Goal: Information Seeking & Learning: Find specific page/section

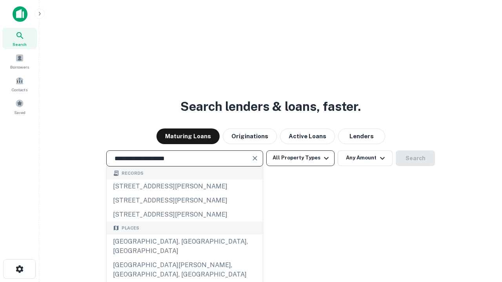
click at [184, 259] on div "[GEOGRAPHIC_DATA], [GEOGRAPHIC_DATA], [GEOGRAPHIC_DATA]" at bounding box center [185, 247] width 156 height 24
type input "**********"
click at [300, 158] on button "All Property Types" at bounding box center [300, 159] width 68 height 16
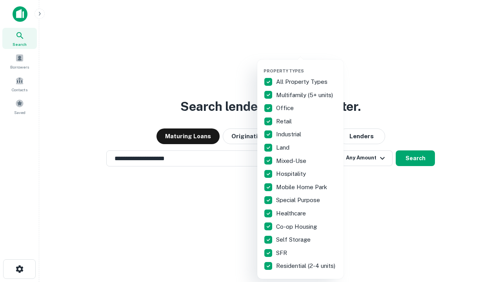
click at [307, 66] on button "button" at bounding box center [307, 66] width 86 height 0
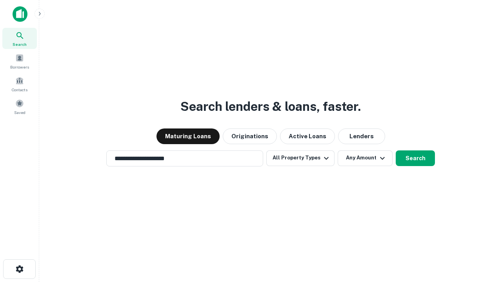
scroll to position [12, 0]
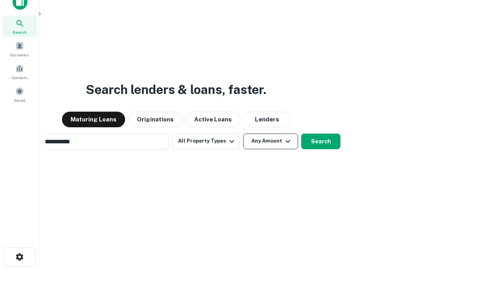
click at [243, 134] on button "Any Amount" at bounding box center [270, 142] width 55 height 16
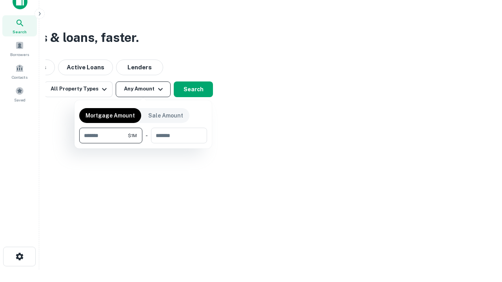
type input "*******"
click at [143, 144] on button "button" at bounding box center [143, 144] width 128 height 0
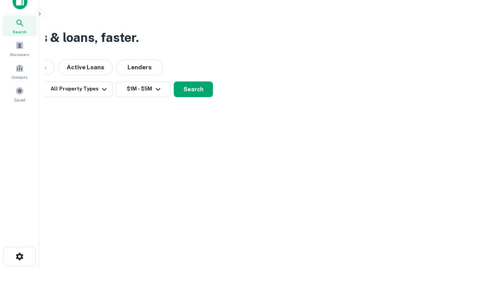
scroll to position [5, 145]
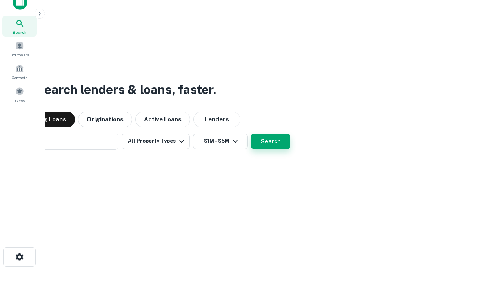
click at [251, 134] on button "Search" at bounding box center [270, 142] width 39 height 16
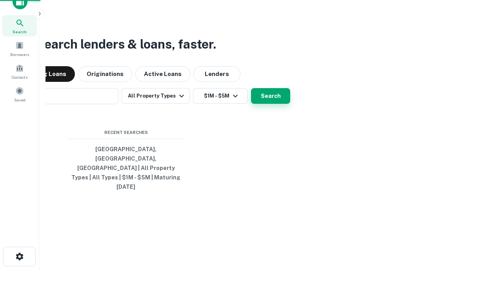
scroll to position [21, 222]
